Goal: Task Accomplishment & Management: Use online tool/utility

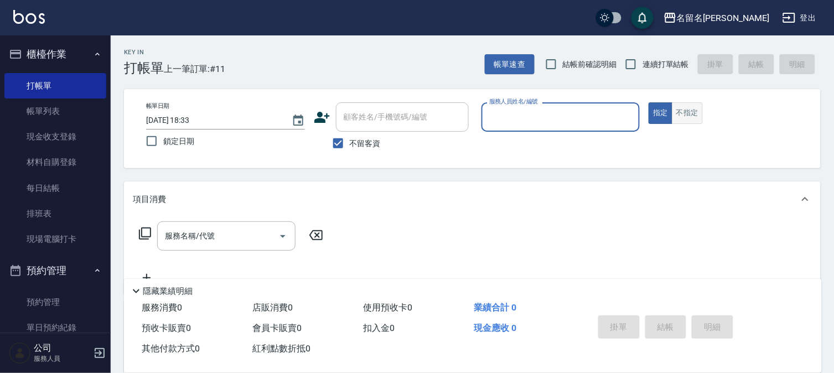
click at [682, 116] on button "不指定" at bounding box center [687, 113] width 31 height 22
click at [595, 117] on input "服務人員姓名/編號" at bounding box center [560, 116] width 149 height 19
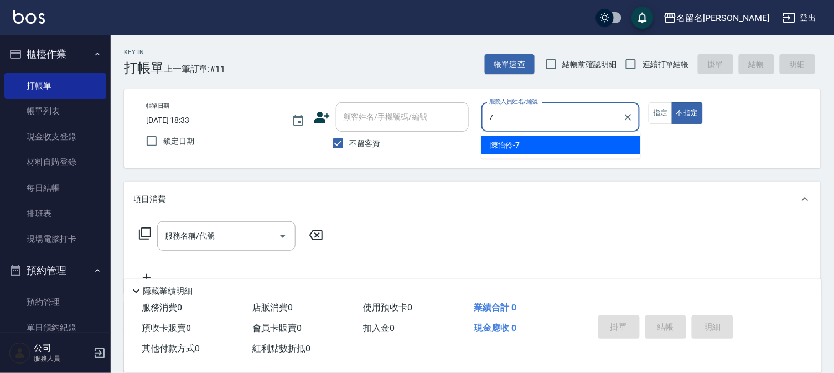
type input "陳怡伶-7"
type button "false"
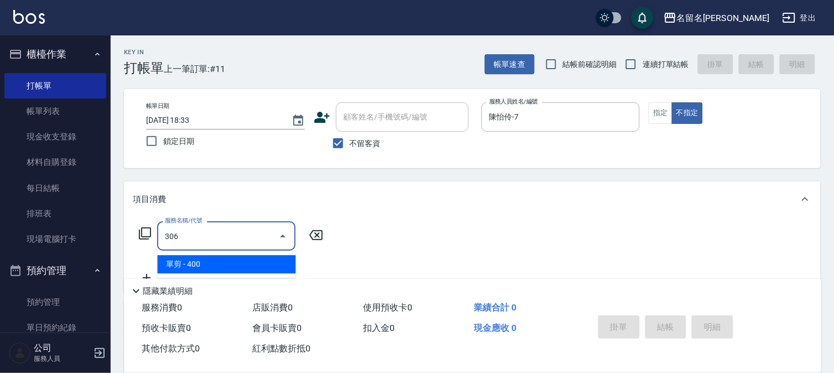
type input "單剪(306)"
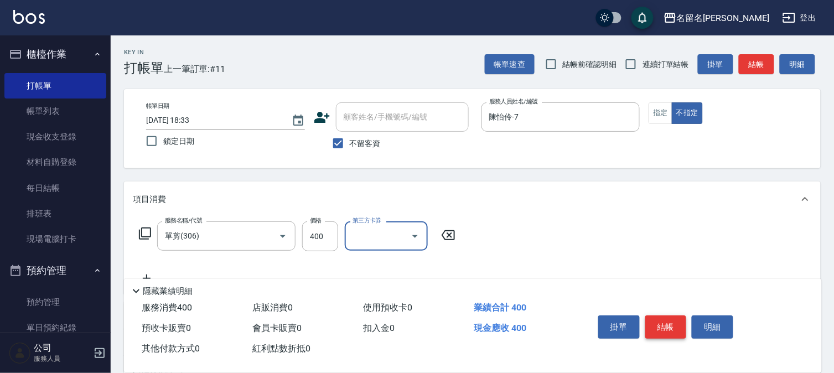
click at [659, 321] on button "結帳" at bounding box center [666, 326] width 42 height 23
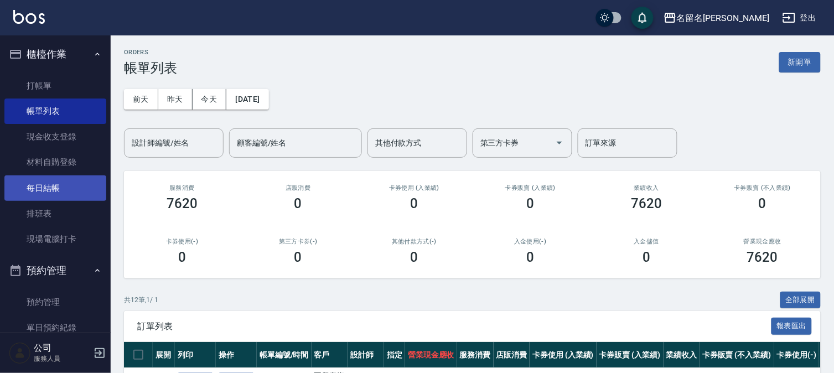
click at [48, 186] on link "每日結帳" at bounding box center [55, 187] width 102 height 25
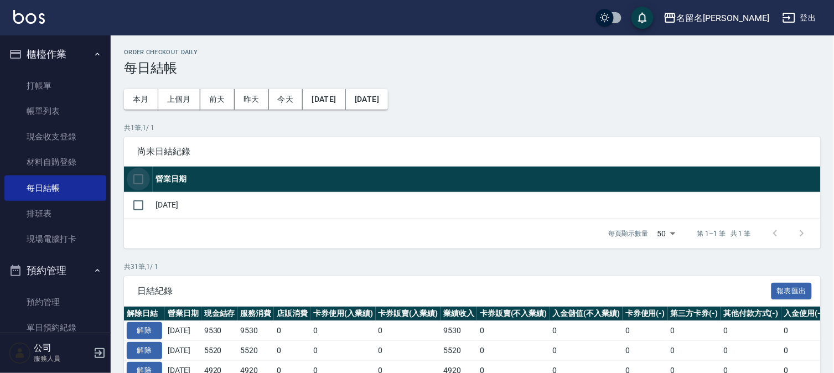
click at [136, 174] on input "checkbox" at bounding box center [138, 179] width 23 height 23
checkbox input "true"
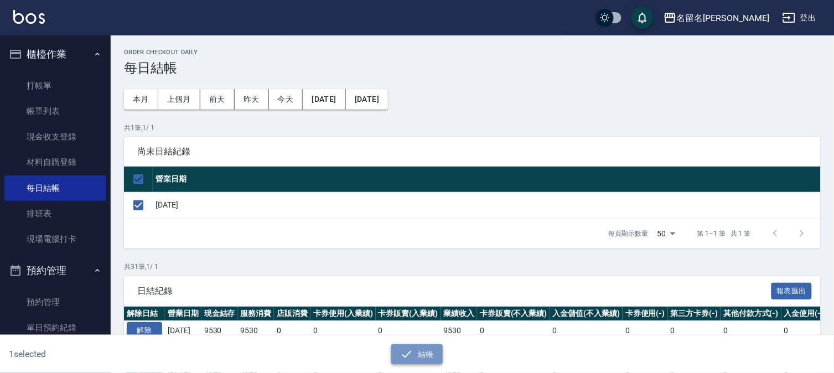
click at [401, 351] on icon "button" at bounding box center [406, 354] width 13 height 13
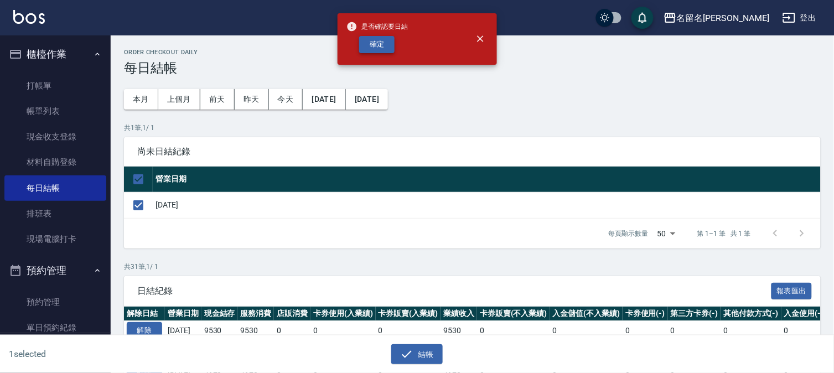
click at [375, 42] on button "確定" at bounding box center [376, 44] width 35 height 17
checkbox input "false"
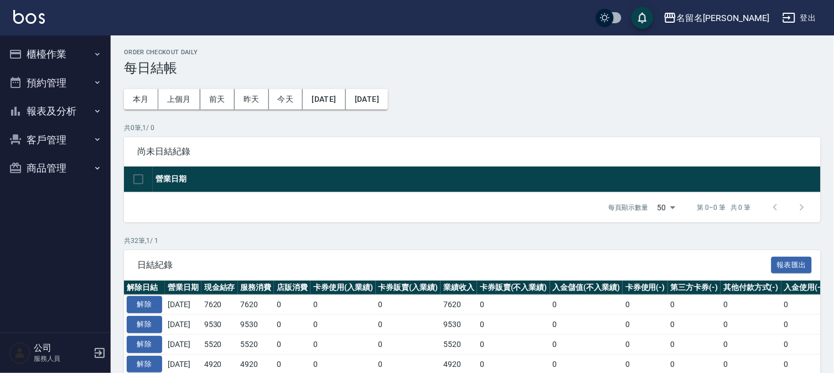
click at [63, 106] on button "報表及分析" at bounding box center [55, 111] width 102 height 29
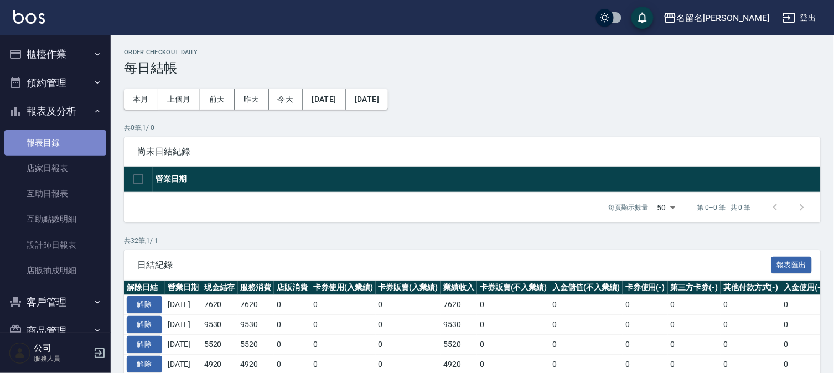
click at [58, 136] on link "報表目錄" at bounding box center [55, 142] width 102 height 25
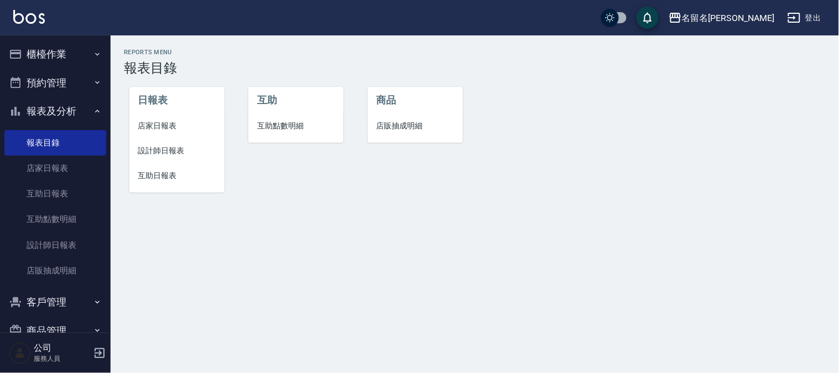
click at [153, 126] on span "店家日報表" at bounding box center [176, 126] width 77 height 12
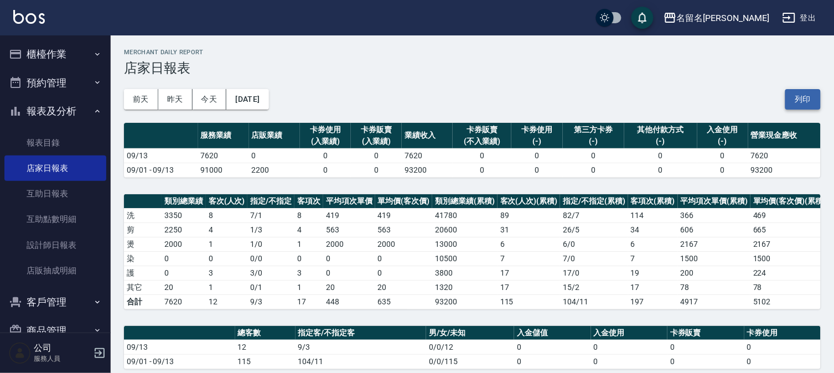
click at [797, 100] on button "列印" at bounding box center [802, 99] width 35 height 20
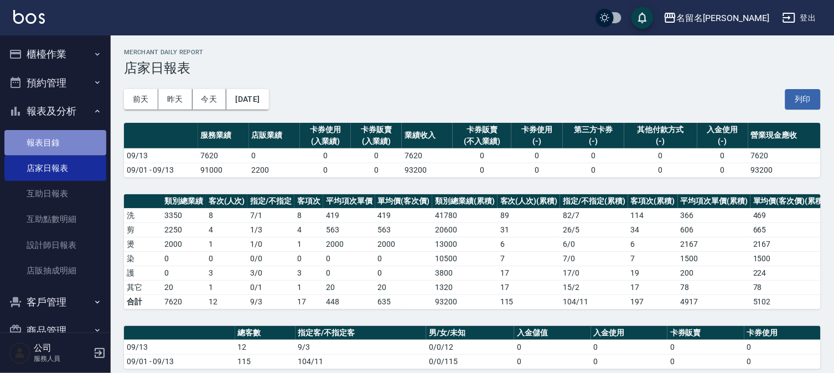
click at [60, 144] on link "報表目錄" at bounding box center [55, 142] width 102 height 25
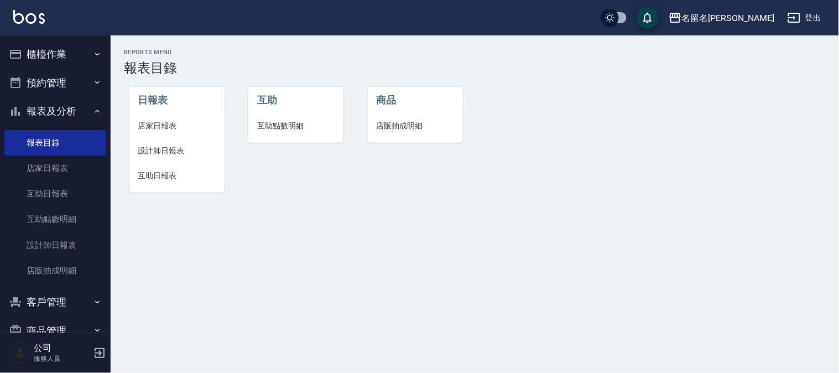
click at [159, 149] on span "設計師日報表" at bounding box center [176, 151] width 77 height 12
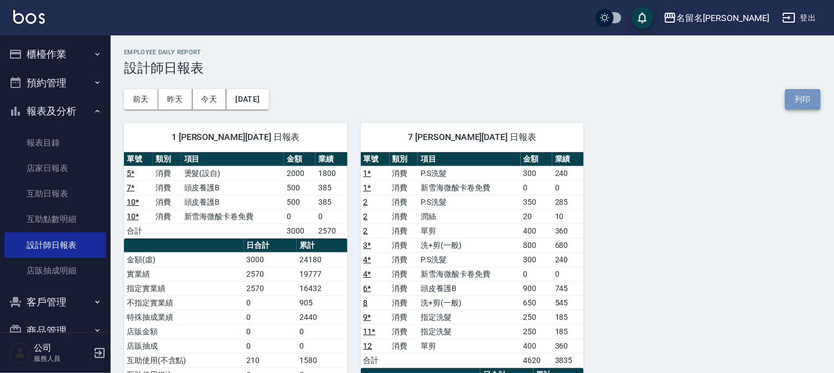
click at [799, 102] on button "列印" at bounding box center [802, 99] width 35 height 20
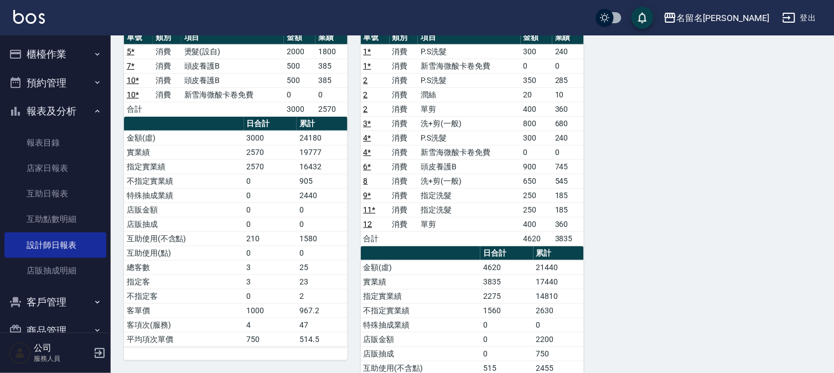
scroll to position [123, 0]
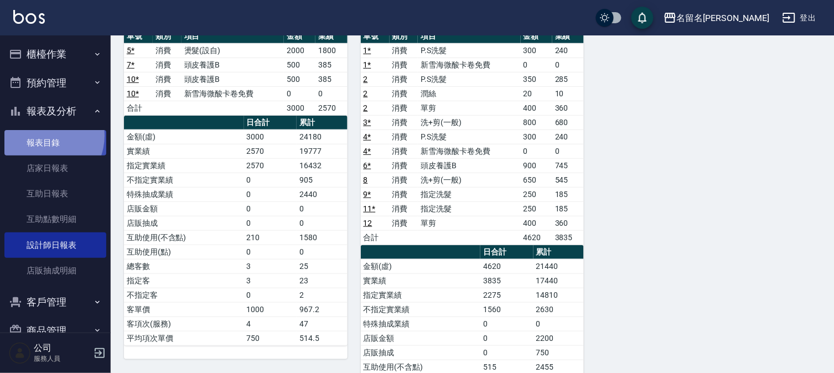
click at [43, 136] on link "報表目錄" at bounding box center [55, 142] width 102 height 25
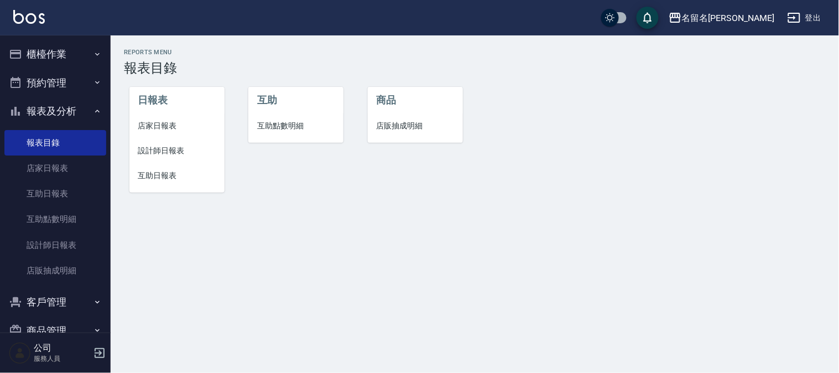
click at [151, 174] on span "互助日報表" at bounding box center [176, 176] width 77 height 12
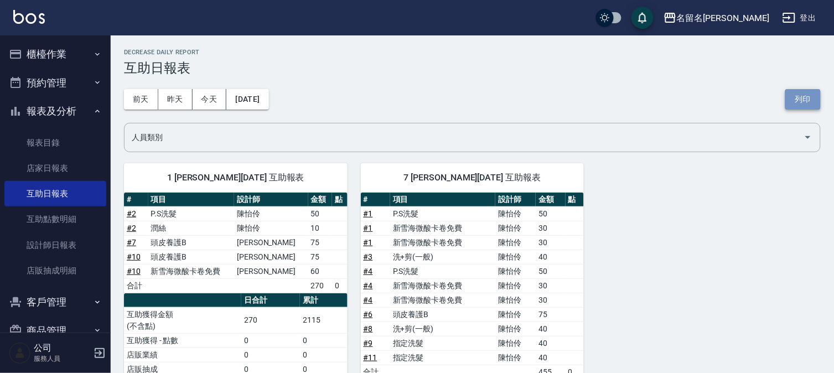
click at [799, 96] on button "列印" at bounding box center [802, 99] width 35 height 20
click at [799, 102] on button "列印" at bounding box center [802, 99] width 35 height 20
